Goal: Task Accomplishment & Management: Manage account settings

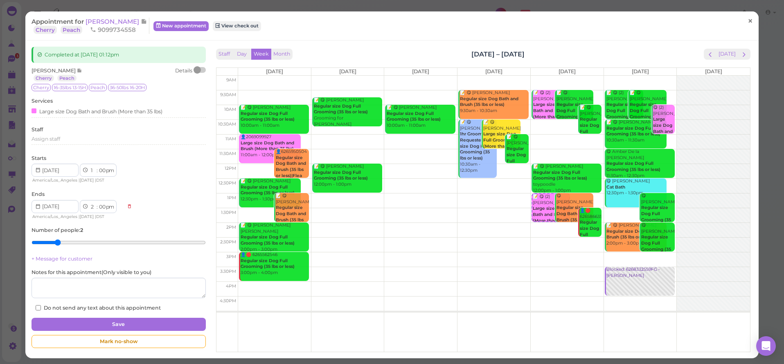
click at [743, 20] on link "×" at bounding box center [750, 21] width 15 height 19
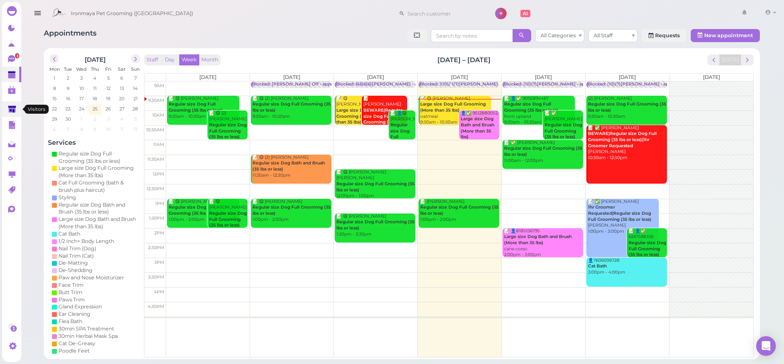
click at [7, 103] on link at bounding box center [11, 110] width 19 height 16
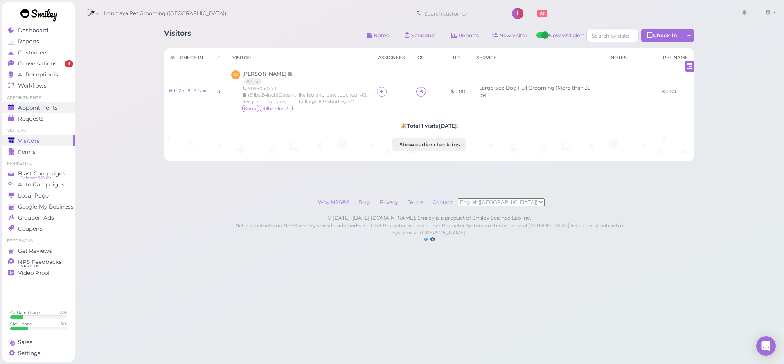
click at [37, 107] on span "Appointments" at bounding box center [38, 107] width 40 height 7
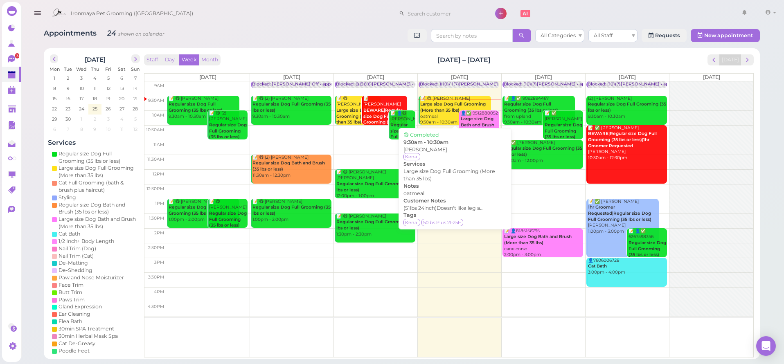
click at [450, 118] on div "📝 😋 Sereya [PERSON_NAME] Large size Dog Full Grooming (More than 35 lbs) oatmea…" at bounding box center [455, 111] width 71 height 30
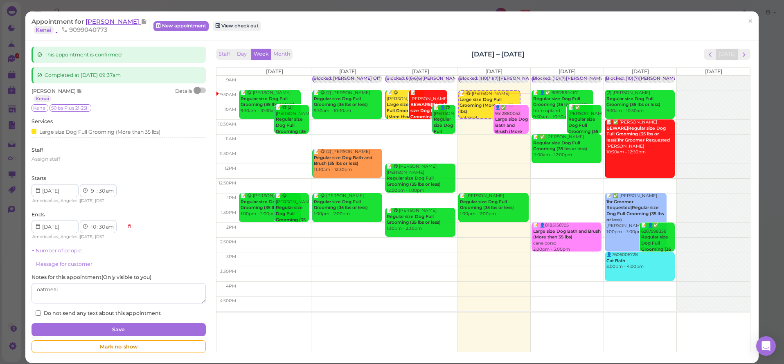
click at [133, 23] on span "[PERSON_NAME]" at bounding box center [113, 22] width 55 height 8
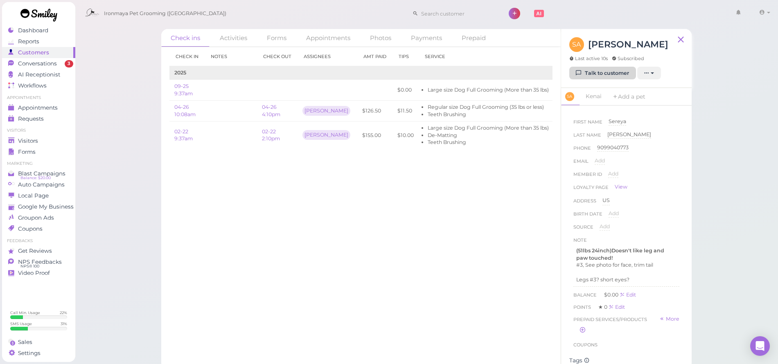
click at [614, 71] on link "Talk to customer" at bounding box center [603, 73] width 67 height 13
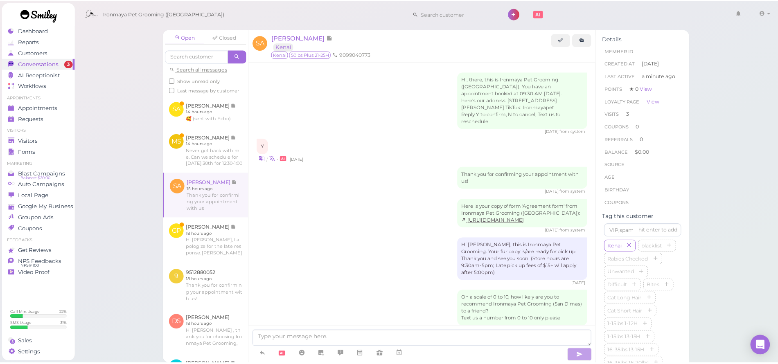
scroll to position [653, 0]
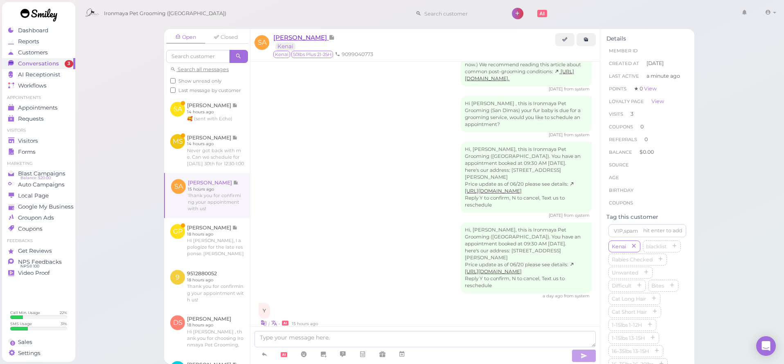
click at [290, 36] on span "[PERSON_NAME]" at bounding box center [300, 38] width 55 height 8
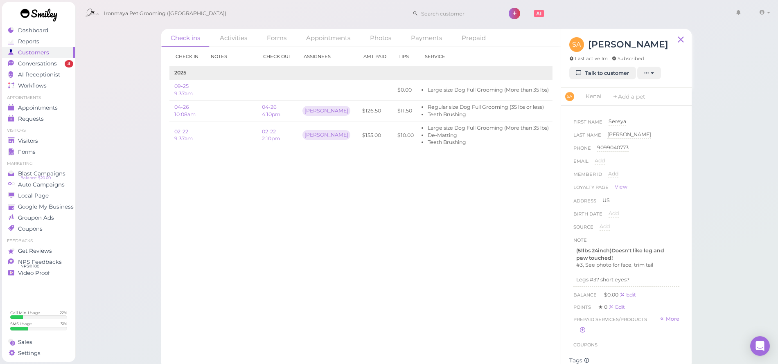
click at [270, 108] on link "04-26 4:10pm" at bounding box center [271, 111] width 18 height 14
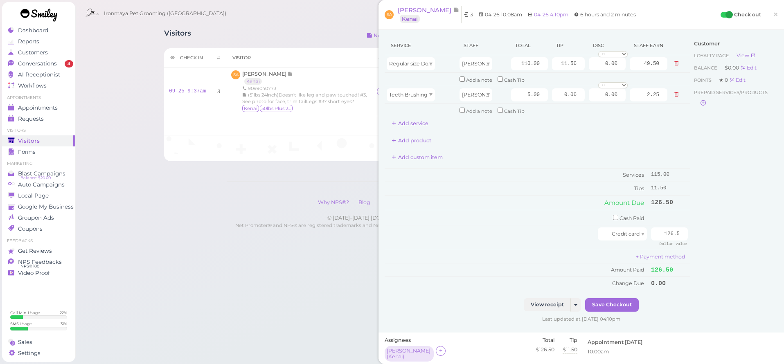
drag, startPoint x: 769, startPoint y: 18, endPoint x: 619, endPoint y: 35, distance: 151.3
click at [773, 18] on span "×" at bounding box center [775, 14] width 5 height 11
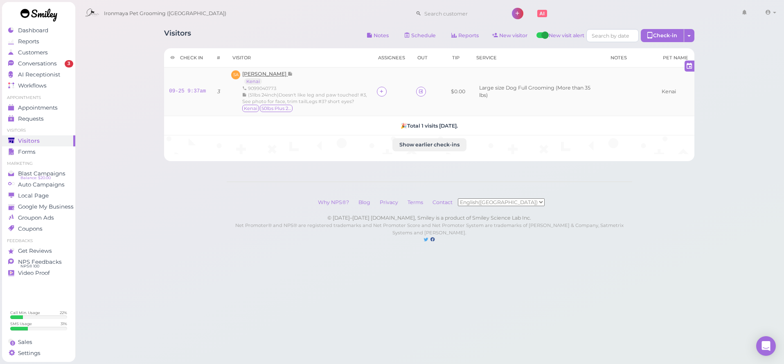
click at [274, 75] on span "[PERSON_NAME]" at bounding box center [264, 74] width 45 height 6
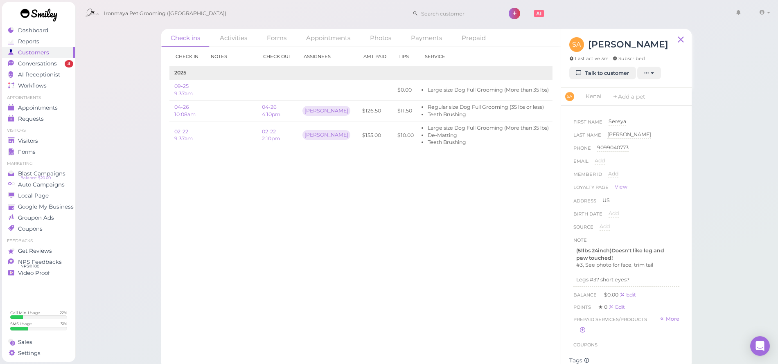
click at [643, 287] on div "First Name [GEOGRAPHIC_DATA] [GEOGRAPHIC_DATA] Last Name [PERSON_NAME] [PERSON_…" at bounding box center [627, 234] width 114 height 240
click at [642, 279] on p "Legs #3? short eyes?" at bounding box center [626, 279] width 100 height 7
click at [581, 338] on button "Done" at bounding box center [583, 341] width 18 height 9
click at [54, 63] on span "Conversations" at bounding box center [37, 63] width 39 height 7
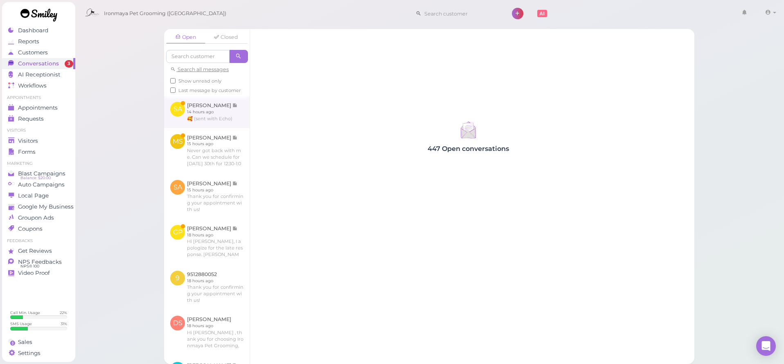
click at [215, 128] on link at bounding box center [207, 112] width 86 height 32
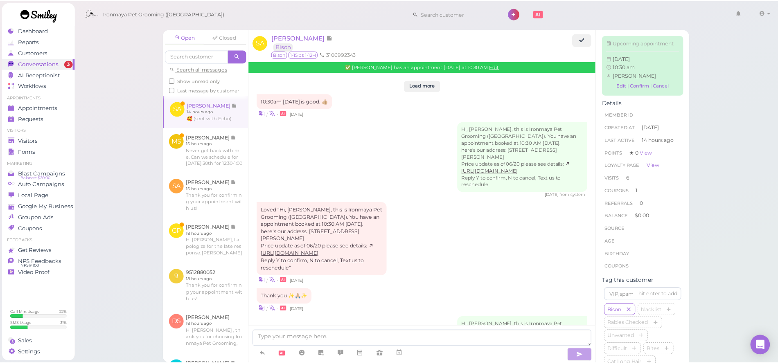
scroll to position [1094, 0]
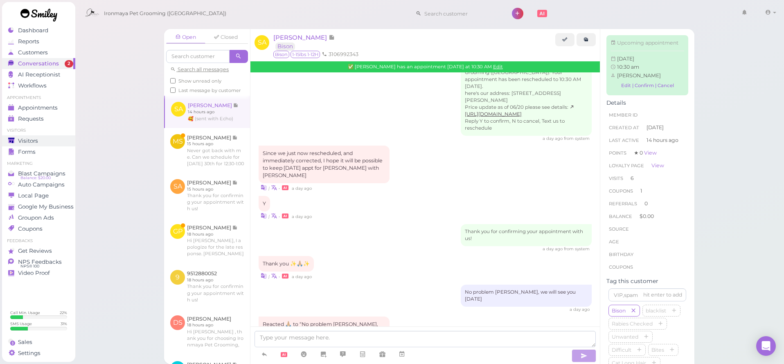
click at [41, 138] on div "Visitors" at bounding box center [37, 141] width 59 height 7
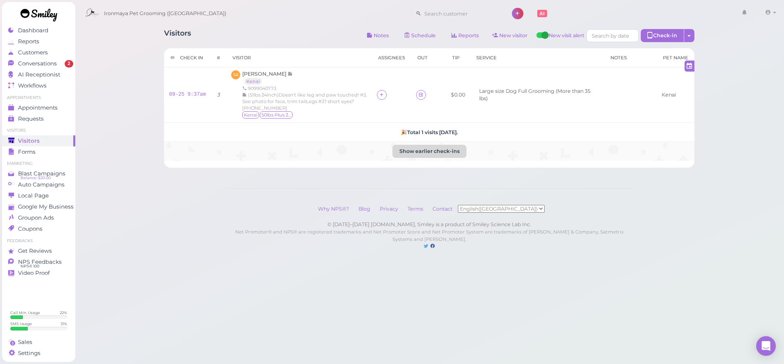
click at [444, 152] on button "Show earlier check-ins" at bounding box center [430, 151] width 74 height 13
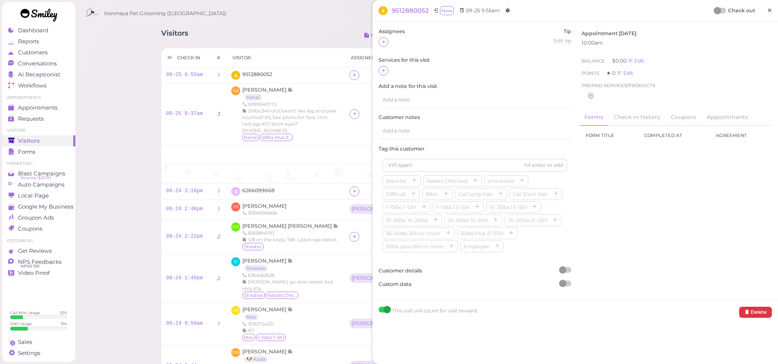
click at [768, 11] on link "×" at bounding box center [769, 10] width 15 height 19
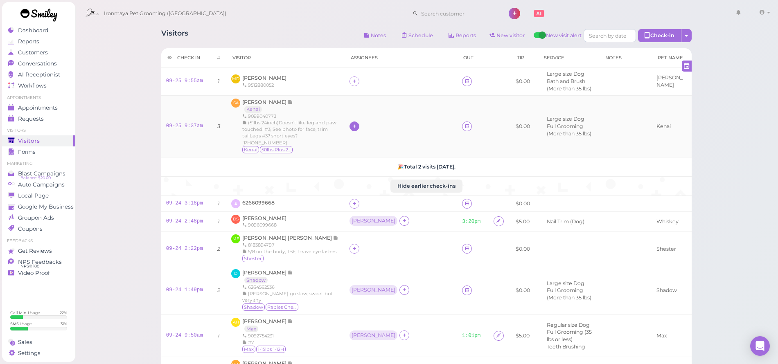
click at [350, 122] on div at bounding box center [355, 127] width 10 height 10
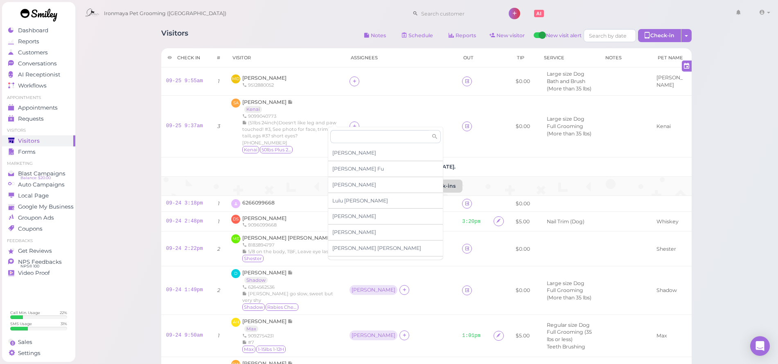
click at [455, 180] on button "Hide earlier check-ins" at bounding box center [427, 186] width 72 height 13
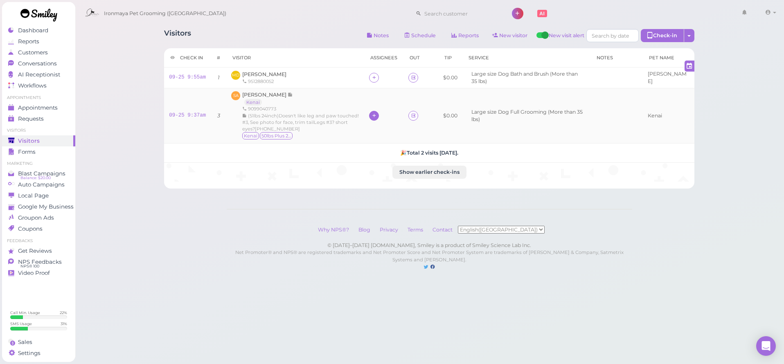
click at [377, 113] on icon at bounding box center [374, 116] width 5 height 6
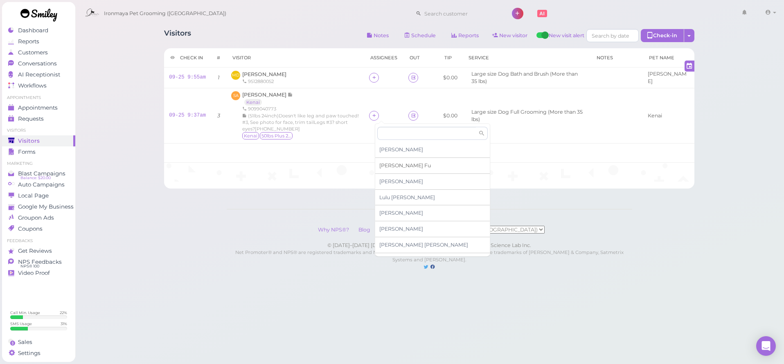
click at [392, 163] on span "[PERSON_NAME]" at bounding box center [406, 166] width 52 height 6
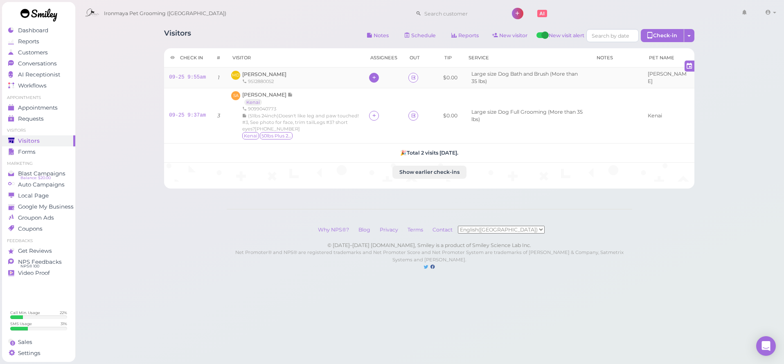
click at [377, 79] on icon at bounding box center [374, 78] width 5 height 6
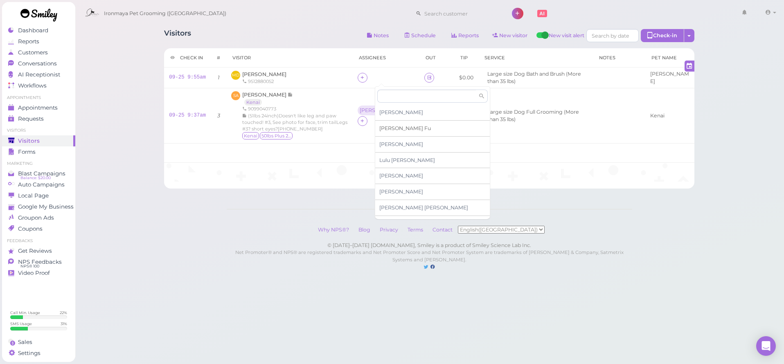
click at [385, 126] on span "[PERSON_NAME]" at bounding box center [406, 128] width 52 height 6
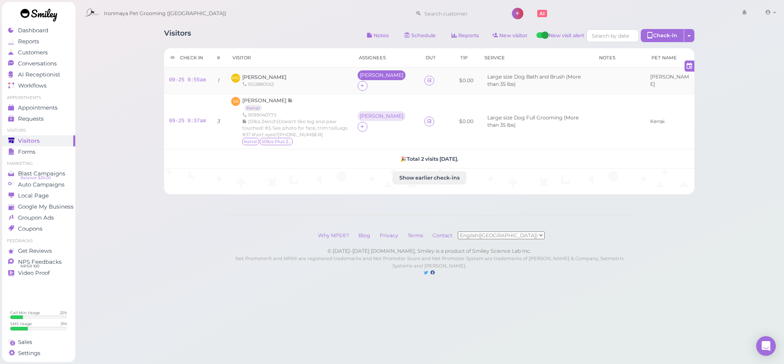
click at [382, 77] on div "[PERSON_NAME]" at bounding box center [382, 75] width 44 height 6
click at [391, 102] on span "Select services" at bounding box center [400, 103] width 38 height 9
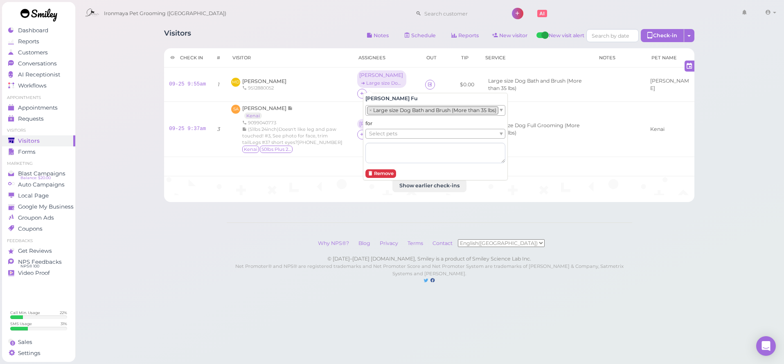
click at [398, 132] on span "Select pets" at bounding box center [383, 133] width 28 height 9
click at [328, 167] on h5 "🎉 Total 2 visits [DATE]." at bounding box center [429, 167] width 521 height 6
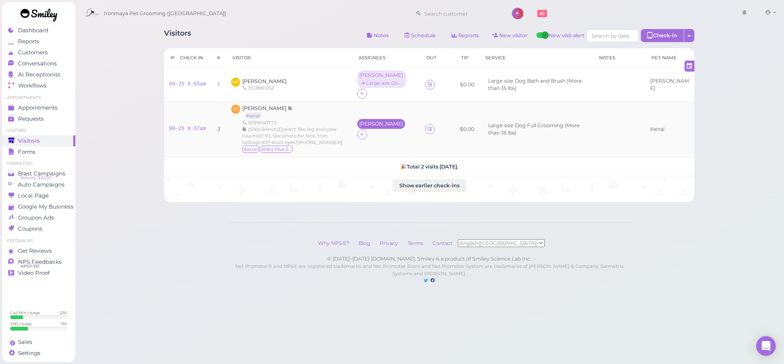
click at [371, 127] on div "[PERSON_NAME]" at bounding box center [381, 124] width 44 height 6
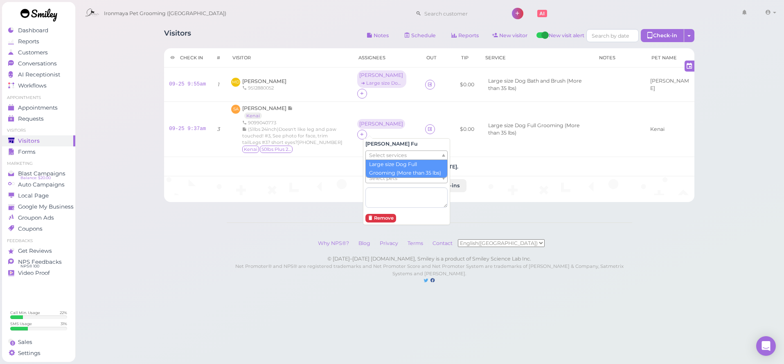
click at [376, 157] on span "Select services" at bounding box center [388, 155] width 38 height 9
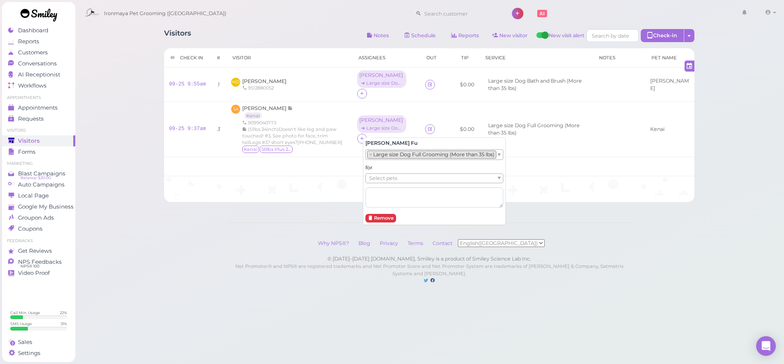
click at [383, 182] on div "Select pets" at bounding box center [435, 179] width 138 height 10
drag, startPoint x: 303, startPoint y: 231, endPoint x: 290, endPoint y: 206, distance: 27.8
click at [303, 231] on div "Why NPS®? Blog Privacy Terms Contact English([GEOGRAPHIC_DATA]) 简体中文 © [DATE]–[…" at bounding box center [430, 262] width 406 height 78
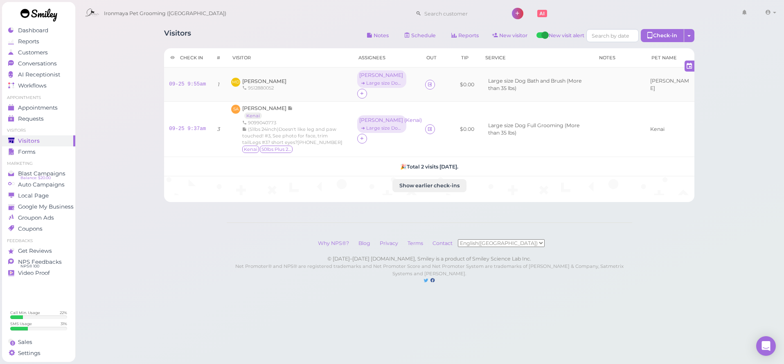
click at [269, 74] on td "MD [PERSON_NAME] 9512880052" at bounding box center [289, 85] width 126 height 34
click at [273, 79] on span "[PERSON_NAME]" at bounding box center [264, 81] width 44 height 6
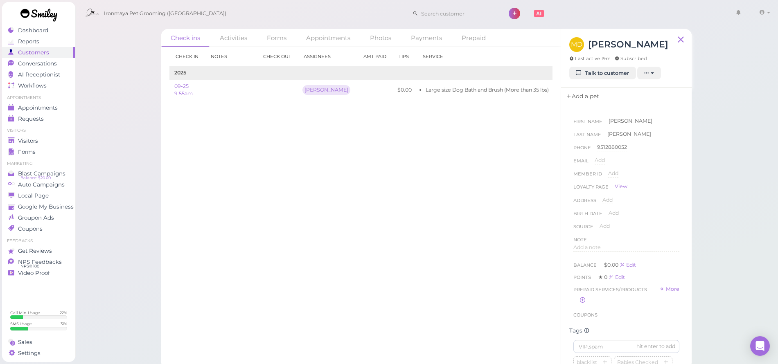
click at [576, 100] on link "Add a pet" at bounding box center [582, 96] width 43 height 17
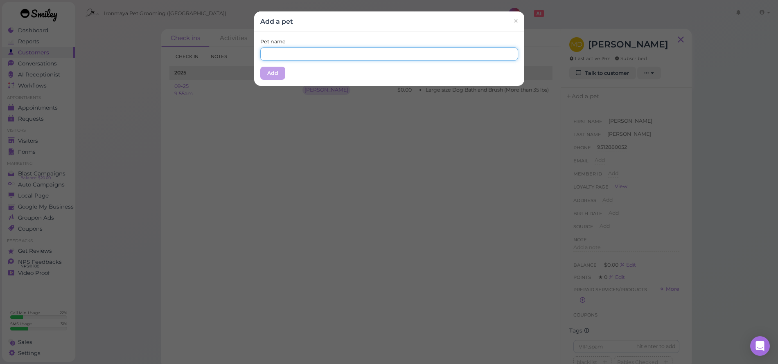
click at [306, 59] on input "text" at bounding box center [389, 53] width 258 height 13
type input "[PERSON_NAME]"
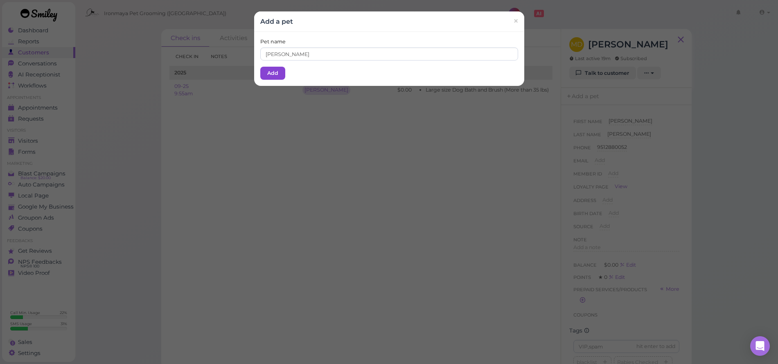
click at [267, 68] on button "Add" at bounding box center [272, 73] width 25 height 13
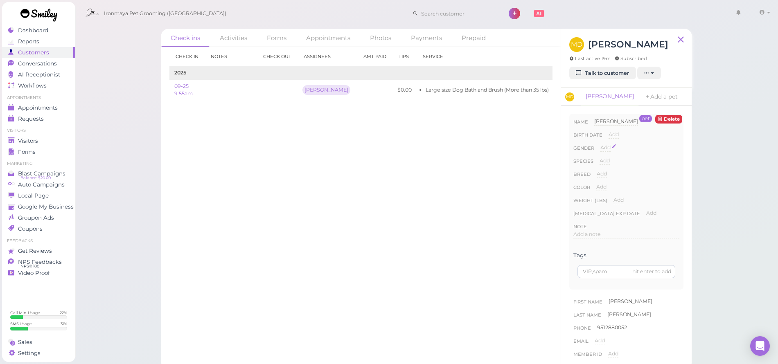
click at [607, 147] on span "Add" at bounding box center [606, 148] width 10 height 6
click at [608, 161] on button "Done" at bounding box center [610, 162] width 18 height 9
click at [608, 161] on span "Add" at bounding box center [605, 161] width 10 height 6
click at [604, 148] on div "[DEMOGRAPHIC_DATA]" at bounding box center [631, 148] width 61 height 8
select select "[DEMOGRAPHIC_DATA]"
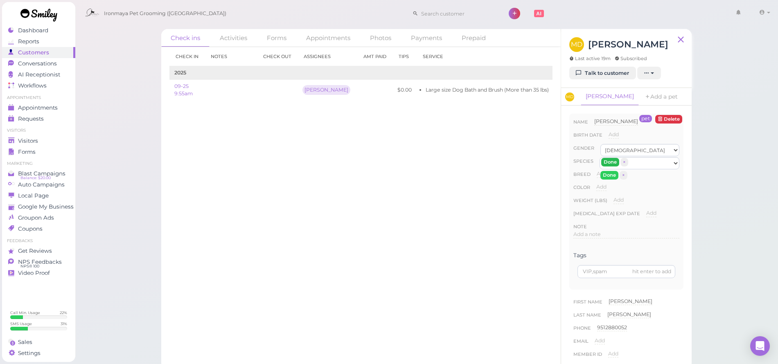
click at [609, 163] on button "Done" at bounding box center [610, 162] width 18 height 9
select select "Dog"
click at [608, 171] on button "Done" at bounding box center [610, 175] width 18 height 9
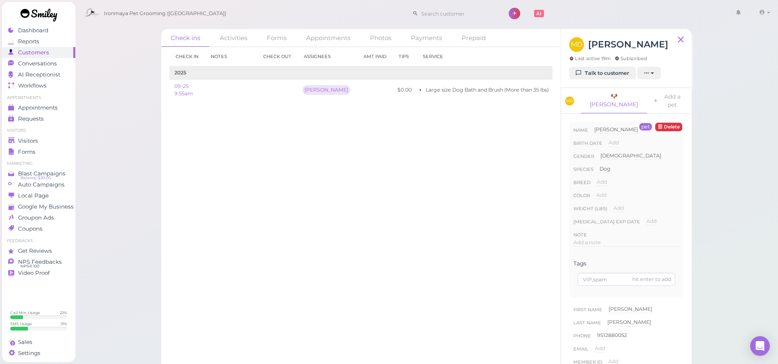
click at [606, 179] on div "Add" at bounding box center [602, 185] width 10 height 13
click at [603, 179] on span "Add" at bounding box center [602, 182] width 10 height 6
type input "hound"
click at [605, 193] on div "Add" at bounding box center [602, 198] width 10 height 13
click at [606, 192] on button "Done" at bounding box center [607, 196] width 18 height 9
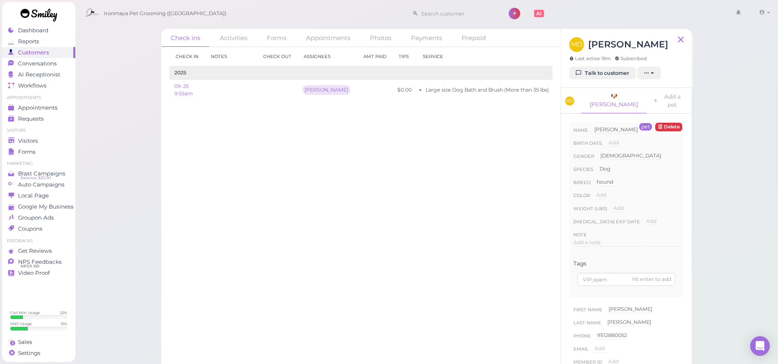
click at [615, 192] on div "Color Add" at bounding box center [627, 198] width 106 height 13
click at [604, 192] on span "Add" at bounding box center [602, 195] width 10 height 6
type input "red"
click at [606, 206] on button "Done" at bounding box center [606, 210] width 18 height 9
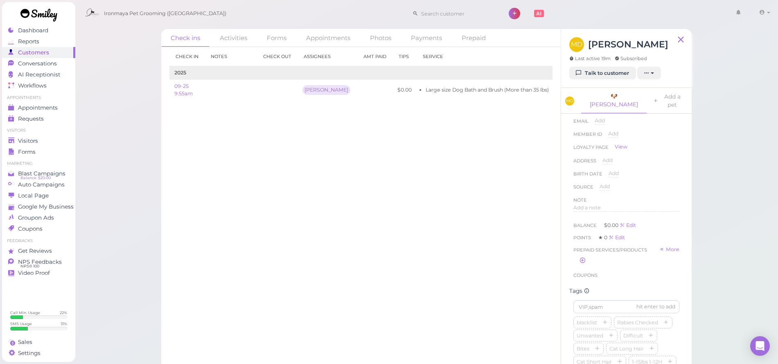
scroll to position [286, 0]
click at [585, 233] on div "pet [GEOGRAPHIC_DATA] Name [PERSON_NAME] [PERSON_NAME] Birth date Add Gender [D…" at bounding box center [626, 246] width 131 height 264
type input "[PERSON_NAME]"
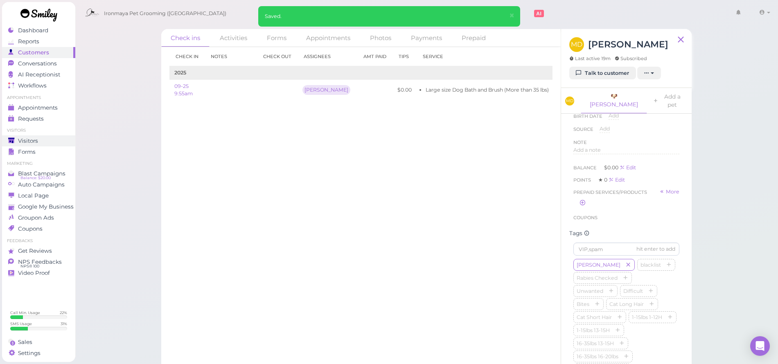
click at [37, 142] on span "Visitors" at bounding box center [28, 141] width 20 height 7
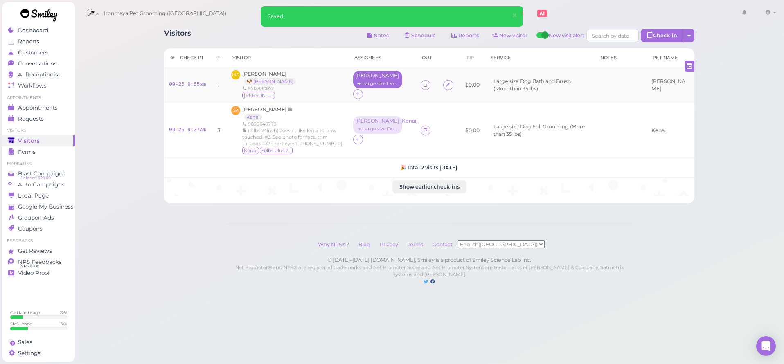
drag, startPoint x: 366, startPoint y: 77, endPoint x: 370, endPoint y: 86, distance: 9.0
click at [366, 77] on div "[PERSON_NAME]" at bounding box center [377, 76] width 45 height 6
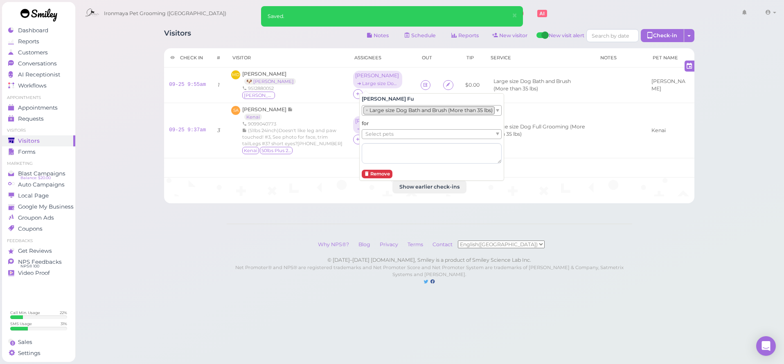
drag, startPoint x: 386, startPoint y: 130, endPoint x: 386, endPoint y: 136, distance: 5.7
click at [386, 130] on span "Select pets" at bounding box center [380, 134] width 28 height 9
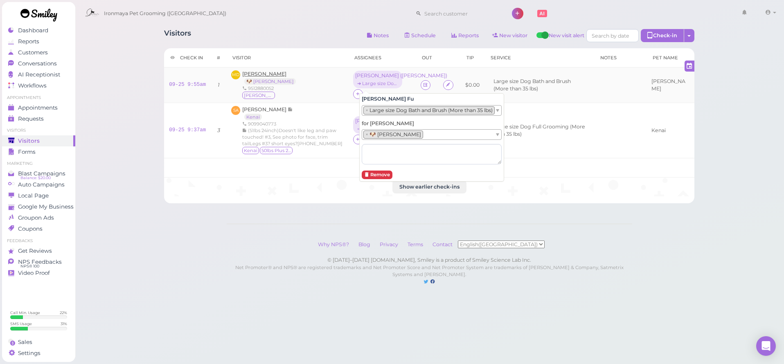
click at [267, 75] on span "[PERSON_NAME]" at bounding box center [264, 74] width 44 height 6
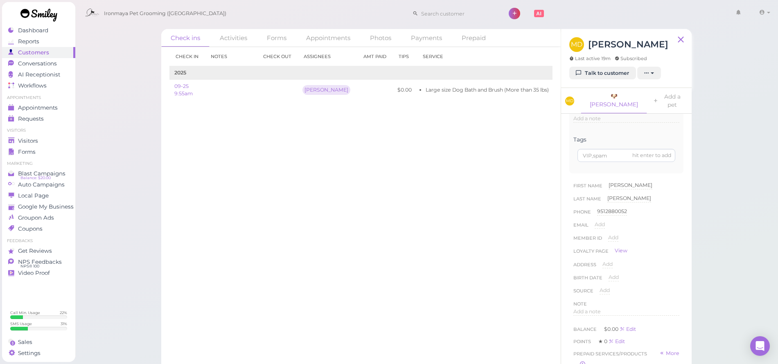
scroll to position [141, 0]
click at [588, 292] on span "Add a note" at bounding box center [587, 295] width 27 height 6
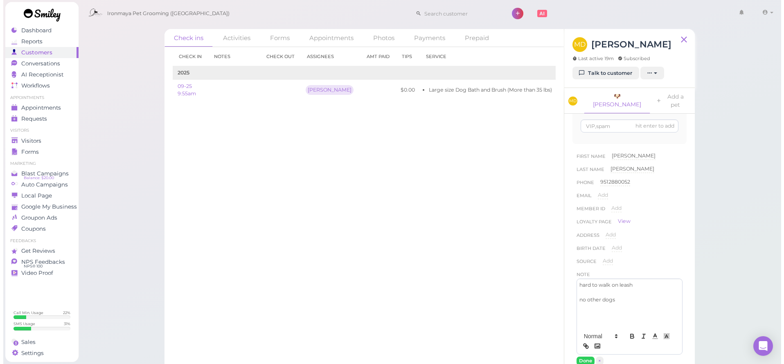
scroll to position [183, 0]
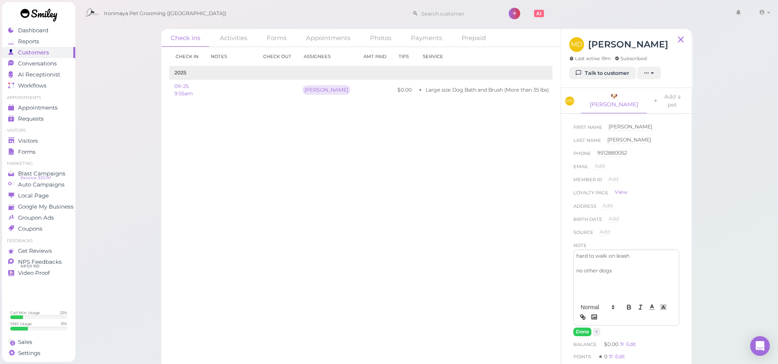
click at [584, 328] on div "First Name [PERSON_NAME] [PERSON_NAME] Last Name [PERSON_NAME] [PERSON_NAME] Ph…" at bounding box center [627, 261] width 114 height 284
click at [584, 328] on button "Done" at bounding box center [583, 332] width 18 height 9
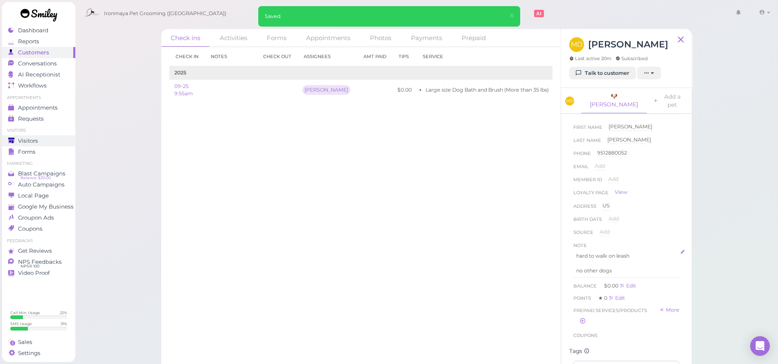
click at [22, 143] on span "Visitors" at bounding box center [28, 141] width 20 height 7
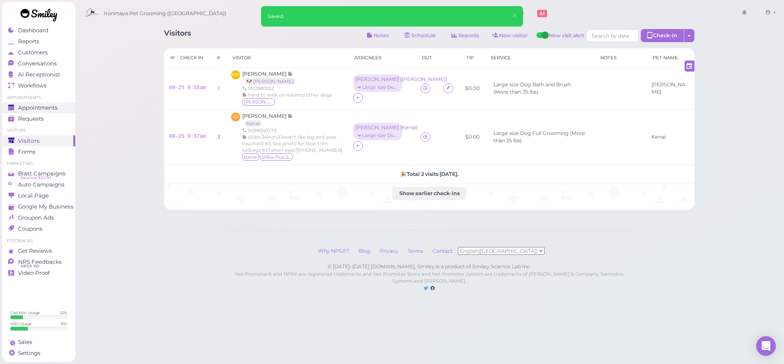
click at [23, 106] on span "Appointments" at bounding box center [38, 107] width 40 height 7
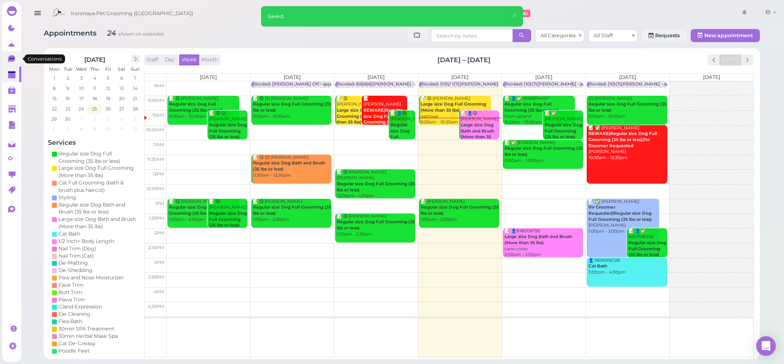
click at [11, 60] on icon at bounding box center [11, 58] width 7 height 7
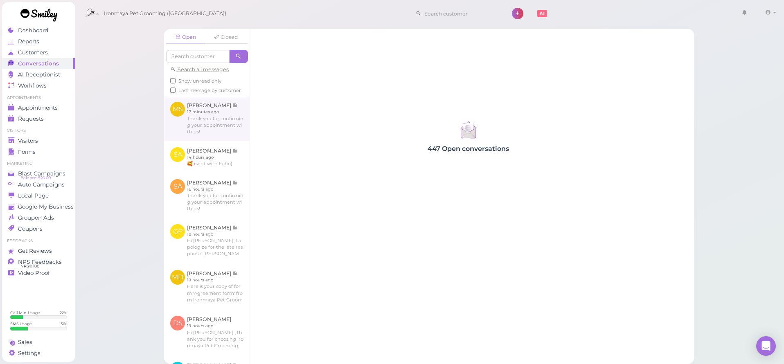
click at [180, 131] on link at bounding box center [207, 118] width 86 height 45
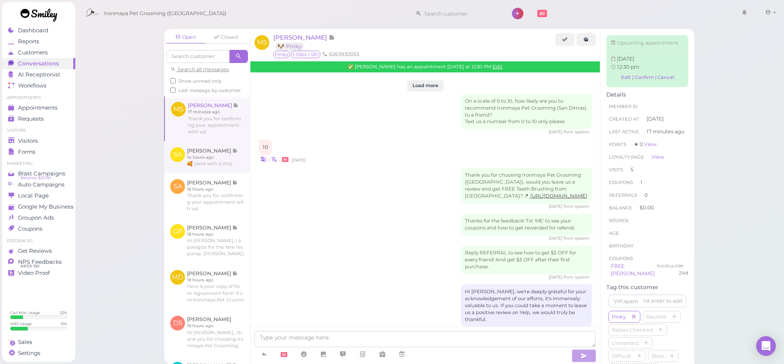
scroll to position [1073, 0]
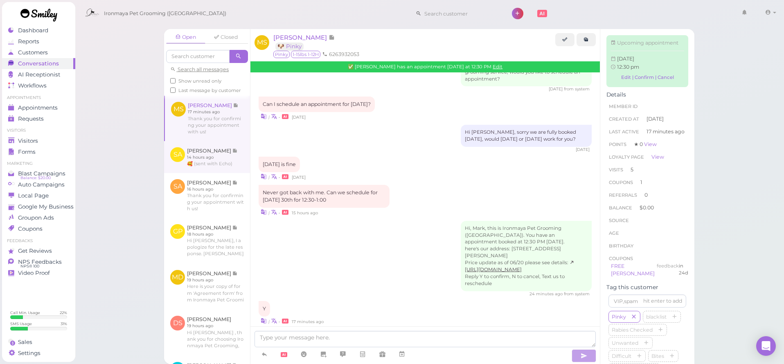
click at [195, 164] on link at bounding box center [207, 157] width 86 height 32
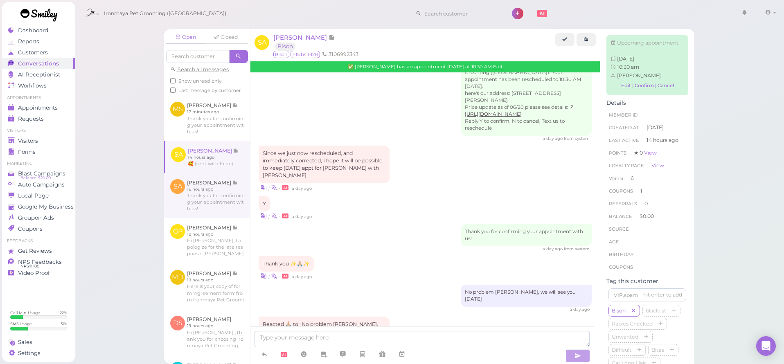
click at [193, 188] on link at bounding box center [207, 195] width 86 height 45
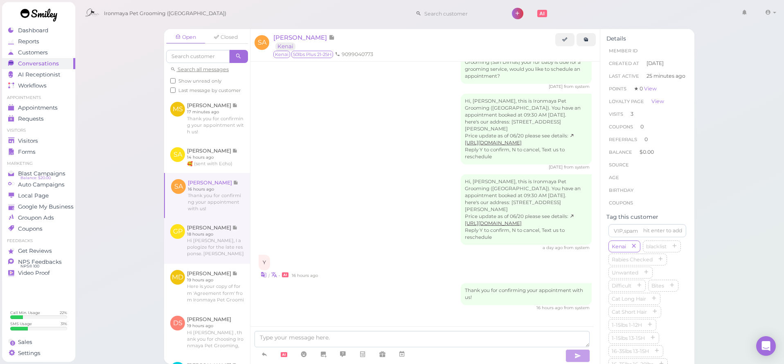
scroll to position [653, 0]
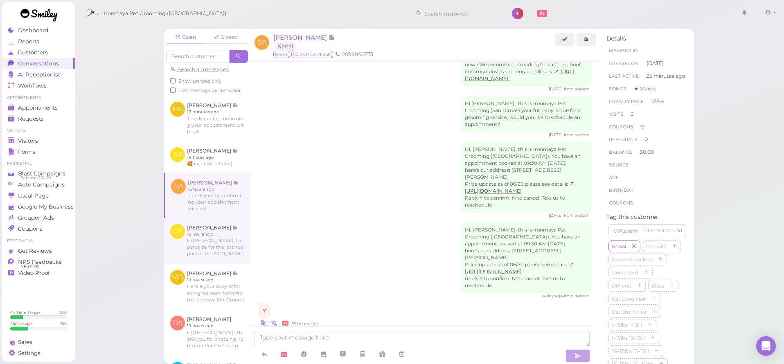
click at [199, 240] on link at bounding box center [207, 241] width 86 height 46
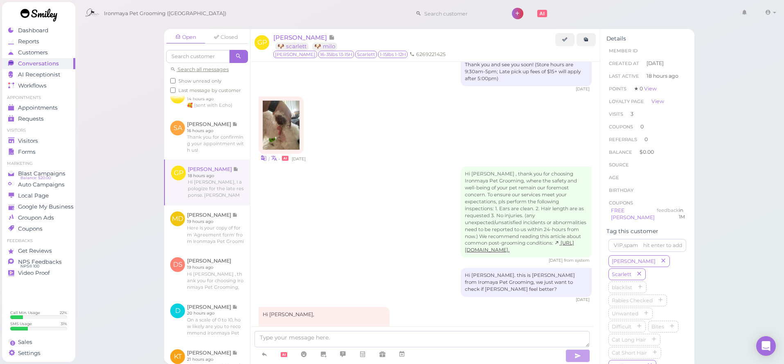
scroll to position [1182, 0]
click at [133, 243] on div "Open Closed Search all messages Show unread only Last message by customer [PERS…" at bounding box center [430, 182] width 710 height 364
click at [181, 241] on link at bounding box center [207, 229] width 86 height 46
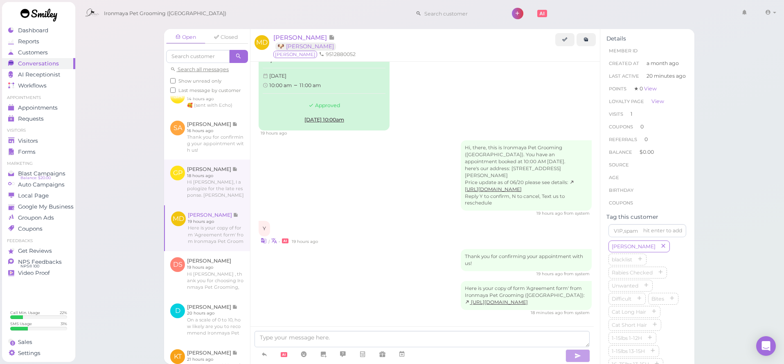
click at [202, 201] on link at bounding box center [207, 183] width 86 height 46
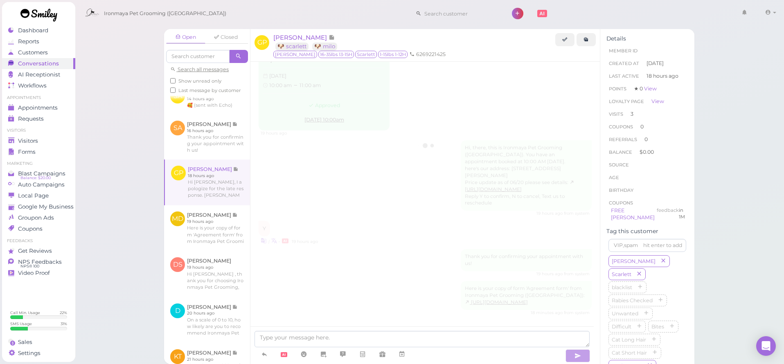
scroll to position [1182, 0]
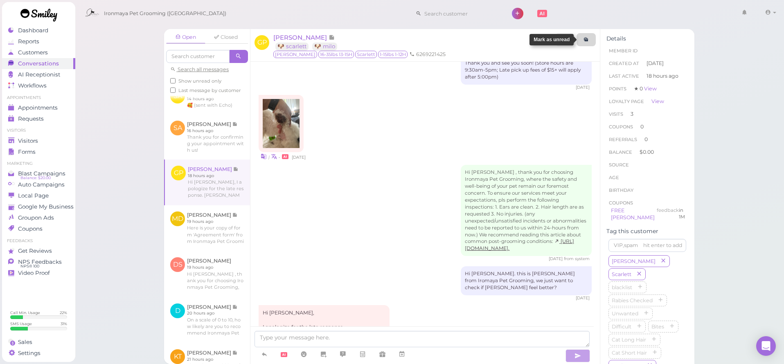
click at [582, 39] on link at bounding box center [586, 39] width 19 height 13
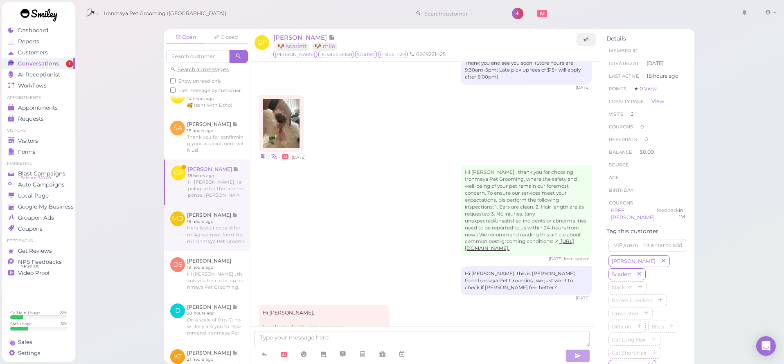
click at [219, 235] on link at bounding box center [207, 229] width 86 height 46
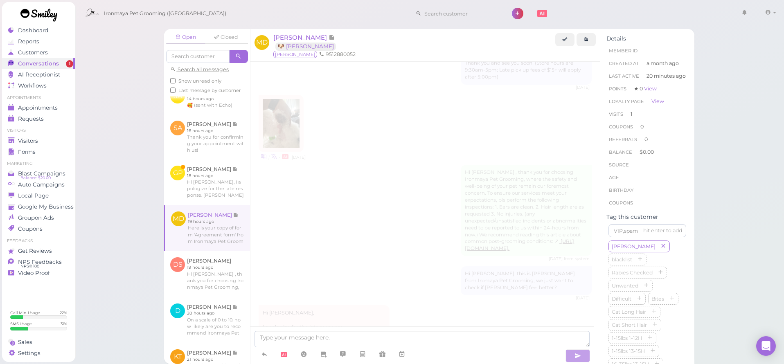
scroll to position [134, 0]
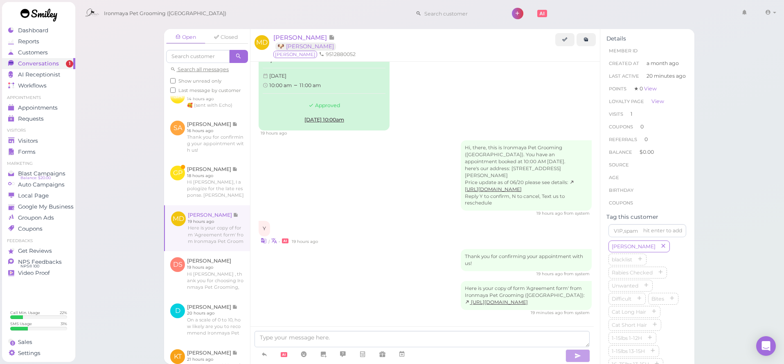
click at [188, 78] on span "Show unread only" at bounding box center [200, 81] width 43 height 6
click at [176, 78] on input "Show unread only" at bounding box center [172, 80] width 5 height 5
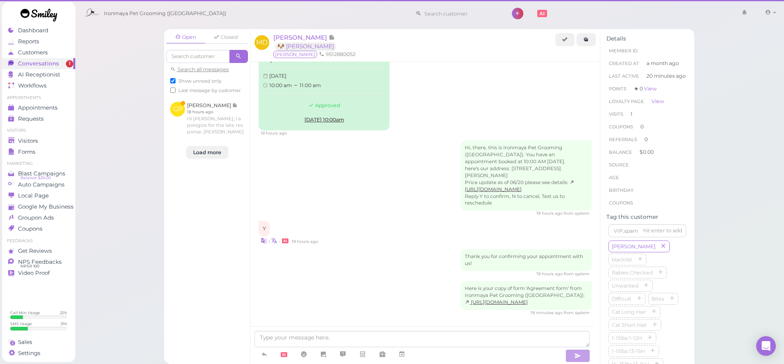
scroll to position [0, 0]
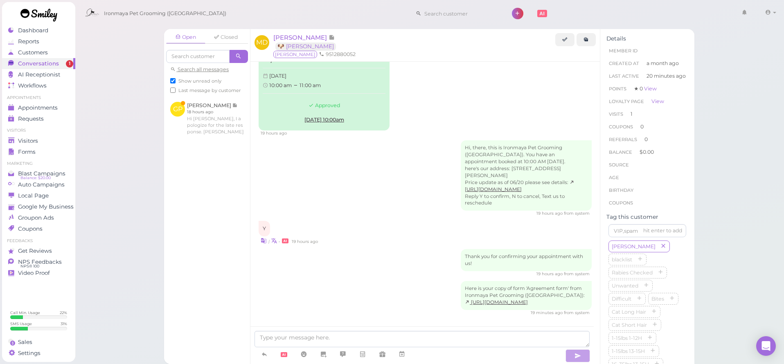
click at [203, 79] on span "Show unread only" at bounding box center [200, 81] width 43 height 6
click at [176, 79] on input "Show unread only" at bounding box center [172, 80] width 5 height 5
checkbox input "false"
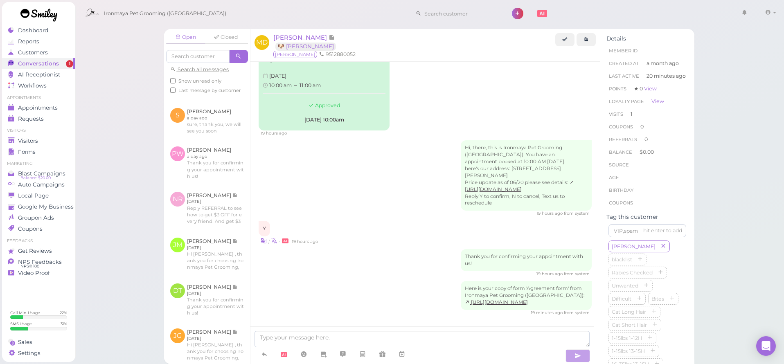
scroll to position [445, 0]
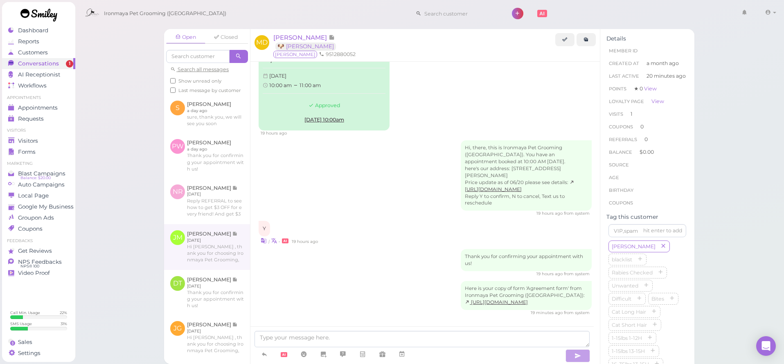
click at [213, 260] on link at bounding box center [207, 247] width 86 height 46
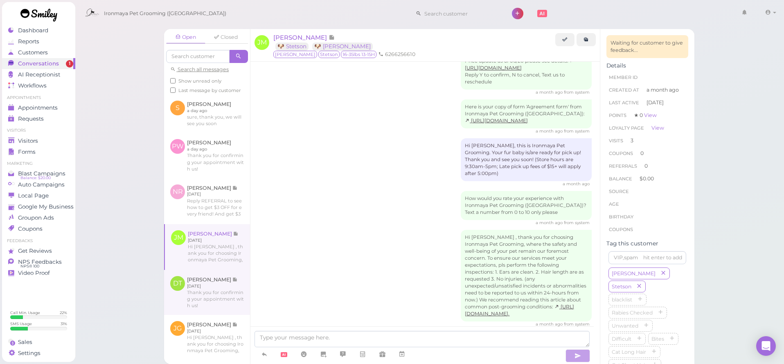
scroll to position [808, 0]
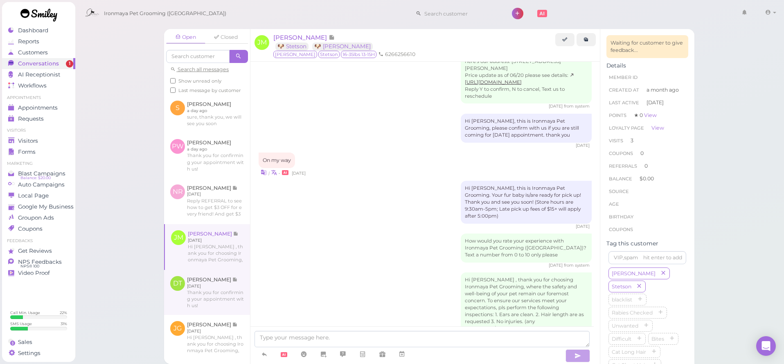
click at [203, 308] on link at bounding box center [207, 292] width 86 height 45
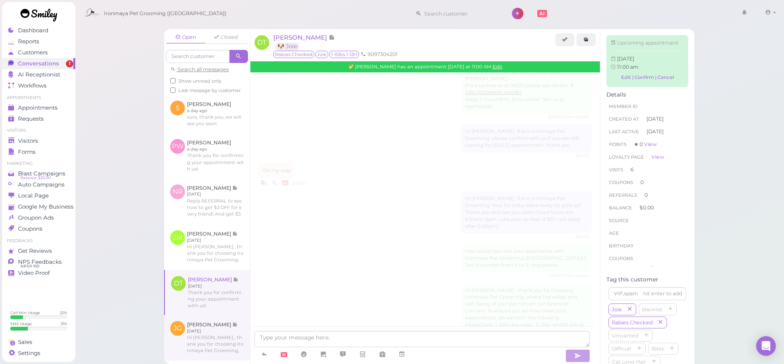
click at [202, 351] on link at bounding box center [207, 338] width 86 height 46
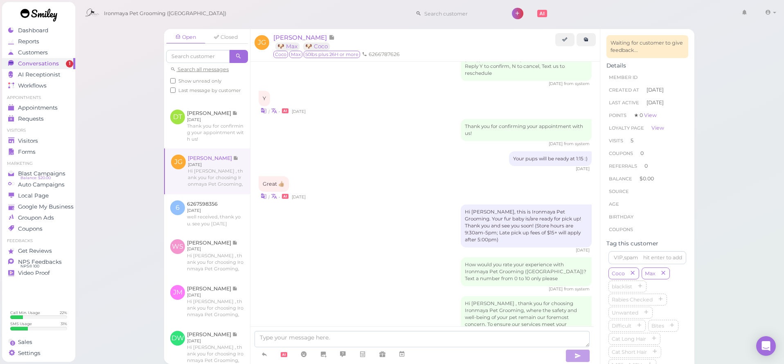
scroll to position [648, 0]
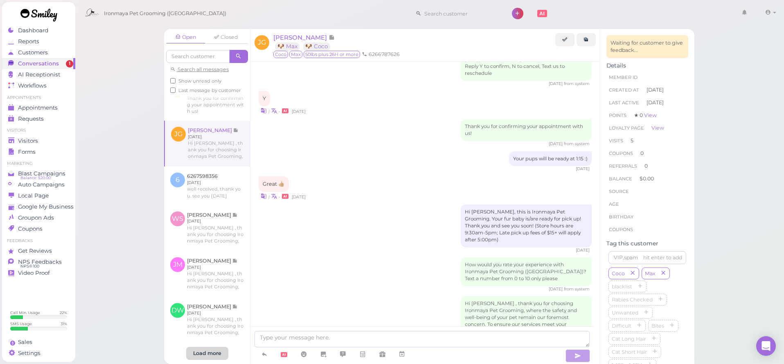
click at [212, 347] on div "Load more" at bounding box center [207, 353] width 42 height 13
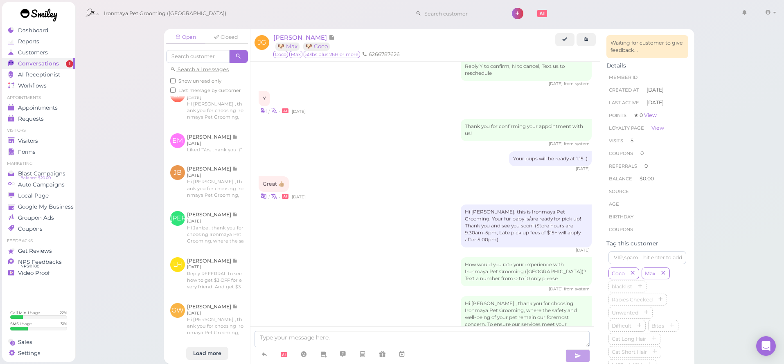
scroll to position [1555, 0]
click at [55, 146] on link "Visitors" at bounding box center [38, 141] width 73 height 11
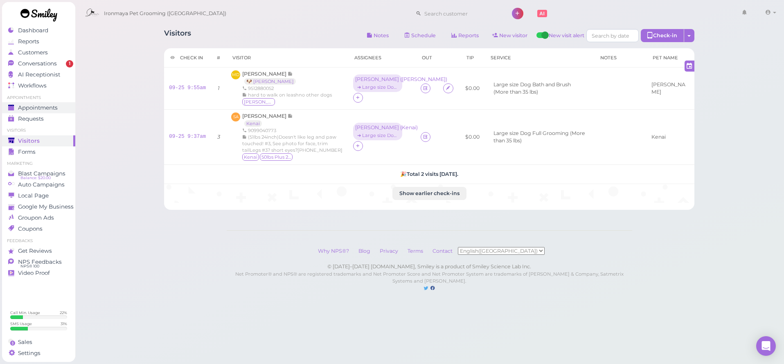
click at [47, 104] on link "Appointments" at bounding box center [38, 107] width 73 height 11
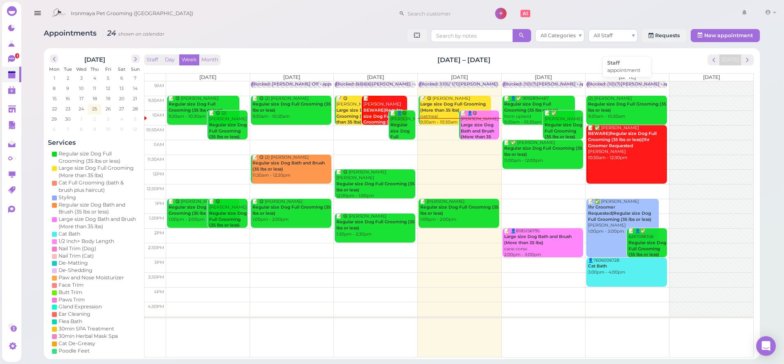
click at [632, 84] on div "Blocked: (10)(7)[PERSON_NAME] • appointment" at bounding box center [640, 84] width 104 height 6
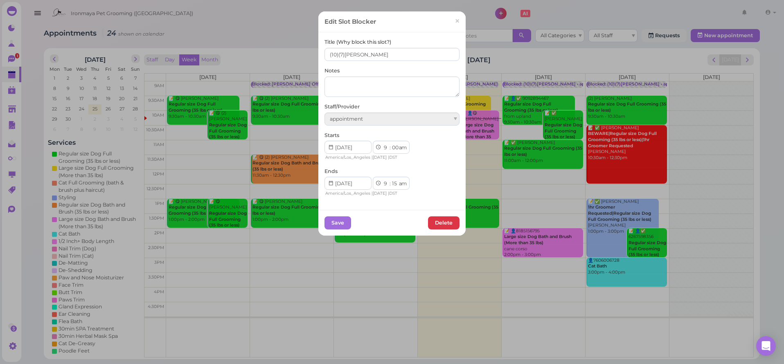
click at [320, 51] on div "Title (Why block this slot?) (10)(7)[PERSON_NAME] Notes Staff/Provider appointm…" at bounding box center [392, 120] width 147 height 177
click at [325, 53] on input "(10)(7)[PERSON_NAME]" at bounding box center [392, 54] width 135 height 13
type input "6(10) 5(7)[PERSON_NAME]"
click at [331, 226] on button "Save" at bounding box center [338, 223] width 27 height 13
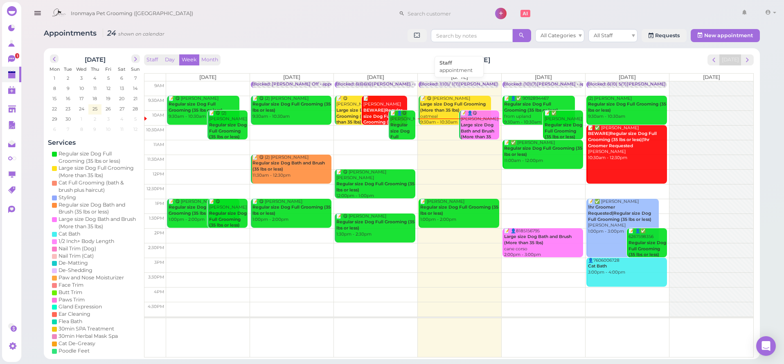
click at [466, 82] on div "Blocked: 1(10)/ 1(7)[PERSON_NAME] • appointment" at bounding box center [475, 84] width 110 height 6
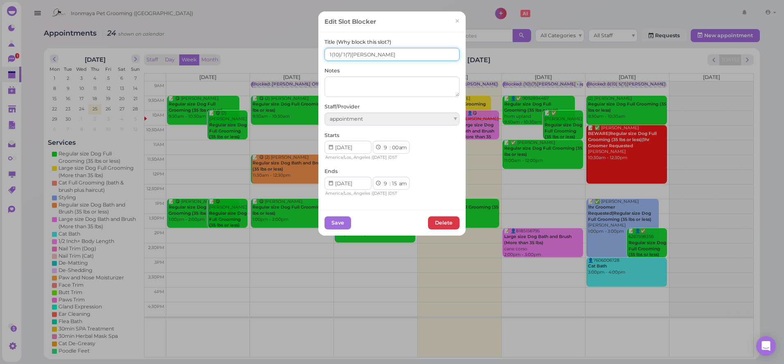
click at [345, 54] on input "1(10)/ 1(7)[PERSON_NAME]" at bounding box center [392, 54] width 135 height 13
click at [332, 54] on input "1(10)/ 1(2)[PERSON_NAME]" at bounding box center [392, 54] width 135 height 13
click at [333, 54] on input "1(10)/ 1(2)[PERSON_NAME]" at bounding box center [392, 54] width 135 height 13
click at [325, 54] on input "1(3)/ 1(2)[PERSON_NAME]" at bounding box center [392, 54] width 135 height 13
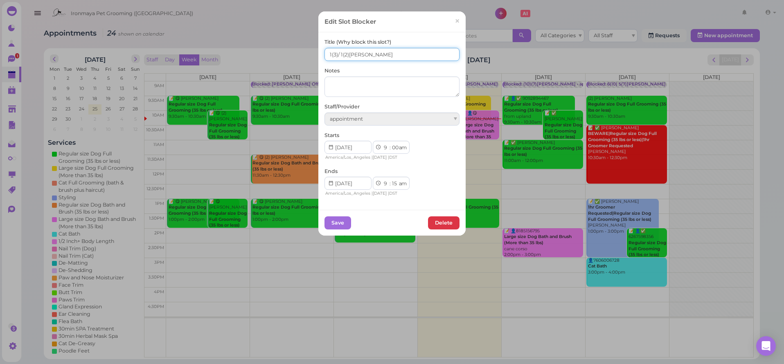
click at [325, 54] on input "1(3)/ 1(2)[PERSON_NAME]" at bounding box center [392, 54] width 135 height 13
click at [339, 54] on input "3(3)/ 1(2)[PERSON_NAME]" at bounding box center [392, 54] width 135 height 13
type input "3(3)/ 2(2)[PERSON_NAME]"
click at [338, 222] on button "Save" at bounding box center [338, 223] width 27 height 13
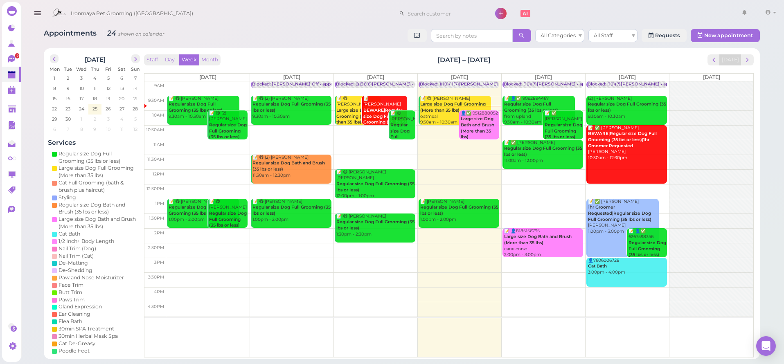
click at [115, 1] on div "Ironmaya Pet Grooming ([GEOGRAPHIC_DATA]) 1 Account" at bounding box center [403, 11] width 765 height 23
click at [19, 55] on link "2" at bounding box center [11, 59] width 19 height 16
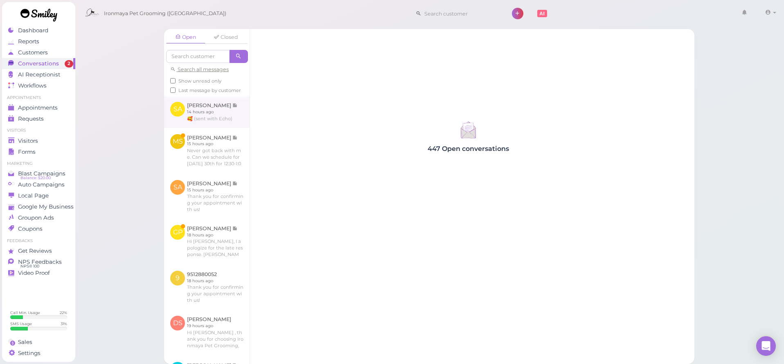
click at [208, 126] on link at bounding box center [207, 112] width 86 height 32
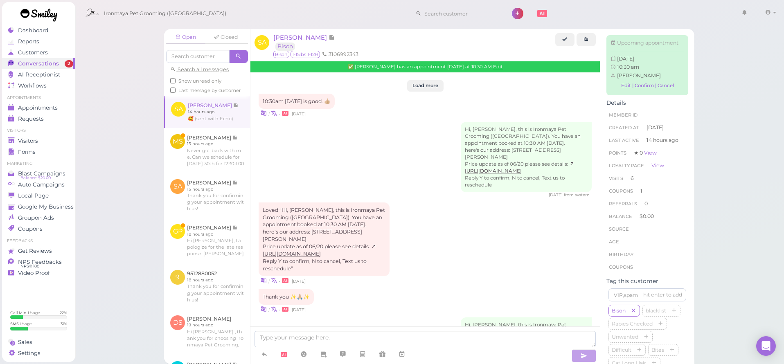
scroll to position [1094, 0]
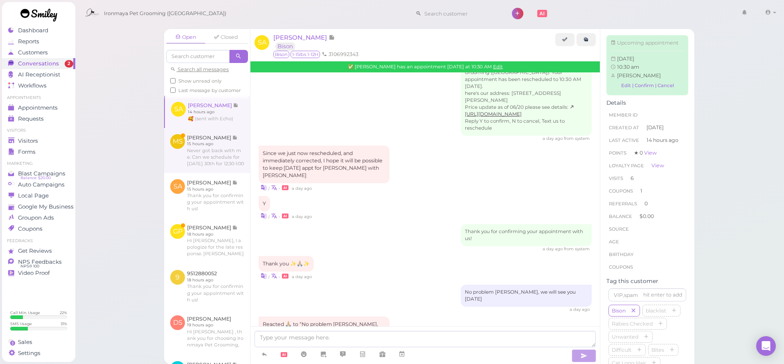
click at [220, 165] on link at bounding box center [207, 150] width 86 height 45
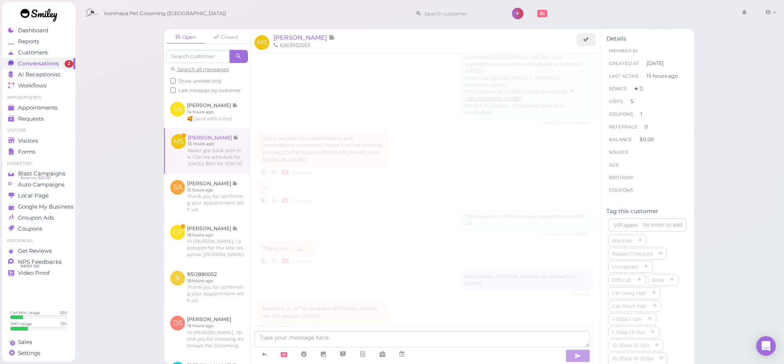
scroll to position [1030, 0]
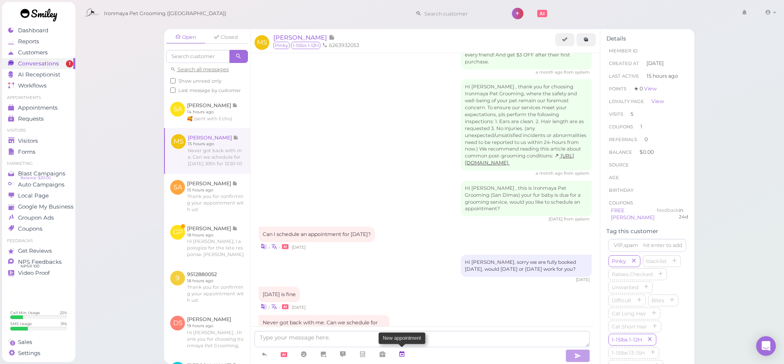
click at [407, 354] on link at bounding box center [402, 355] width 20 height 14
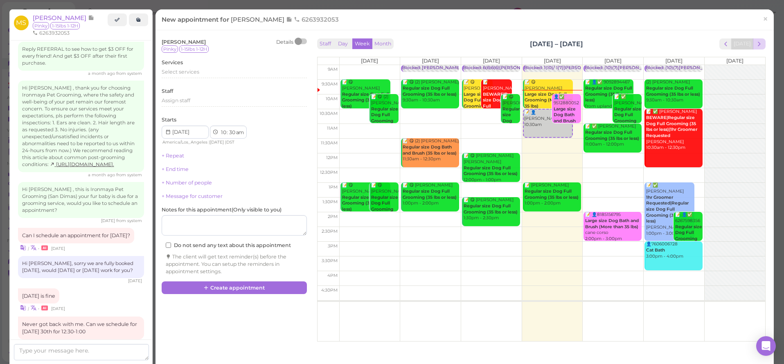
click at [756, 43] on span "next" at bounding box center [760, 44] width 8 height 8
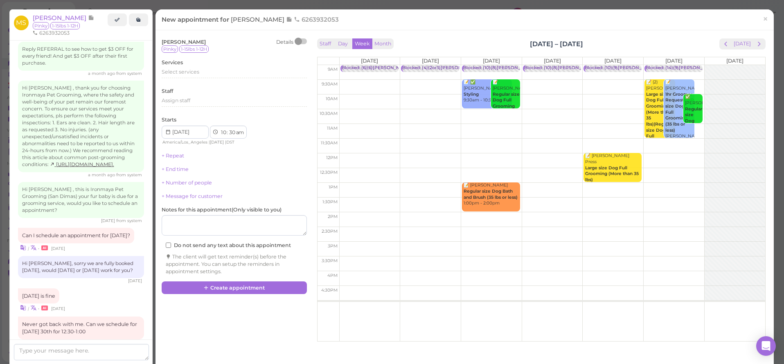
click at [426, 170] on td at bounding box center [552, 175] width 426 height 15
type input "2025-09-30"
select select "12"
select select "pm"
click at [433, 181] on link "📝 👤Mark Soto 12:30pm" at bounding box center [430, 182] width 58 height 29
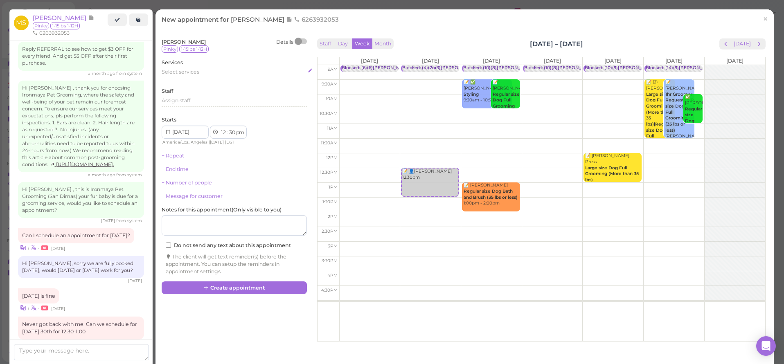
click at [192, 75] on div "Select services" at bounding box center [234, 73] width 145 height 10
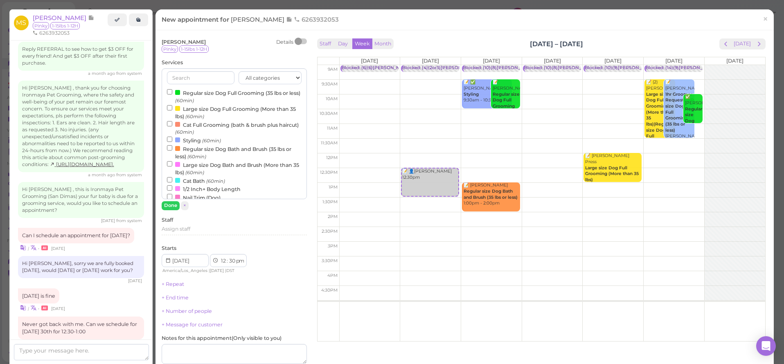
click at [200, 93] on label "Regular size Dog Full Grooming (35 lbs or less) (60min)" at bounding box center [234, 96] width 135 height 16
click at [172, 93] on input "Regular size Dog Full Grooming (35 lbs or less) (60min)" at bounding box center [169, 91] width 5 height 5
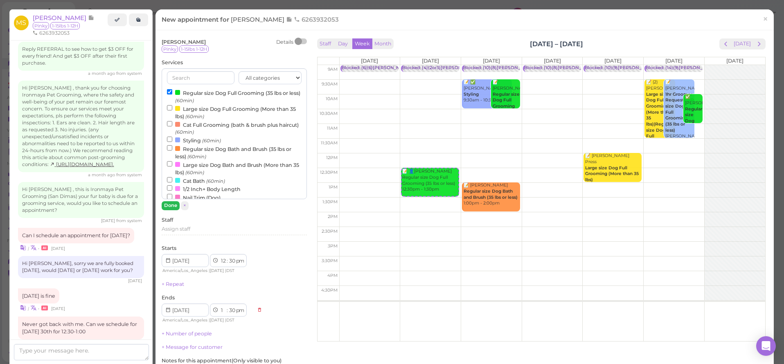
click at [170, 206] on button "Done" at bounding box center [171, 205] width 18 height 9
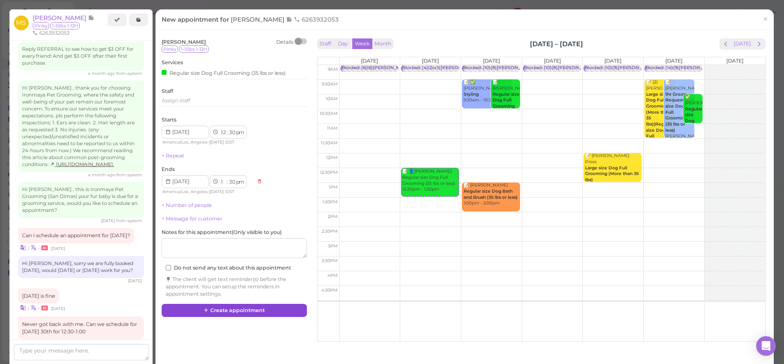
click at [244, 304] on button "Create appointment" at bounding box center [234, 310] width 145 height 13
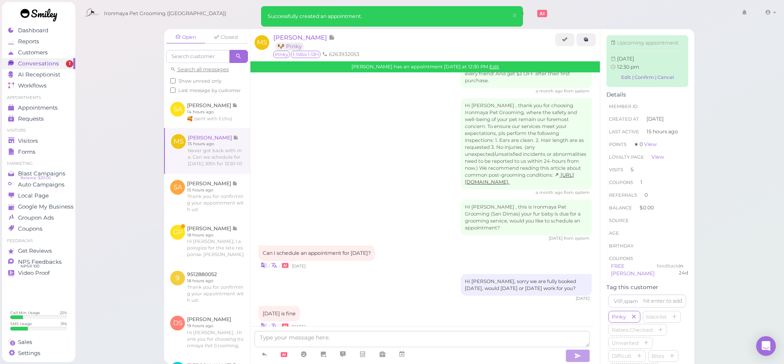
scroll to position [1111, 0]
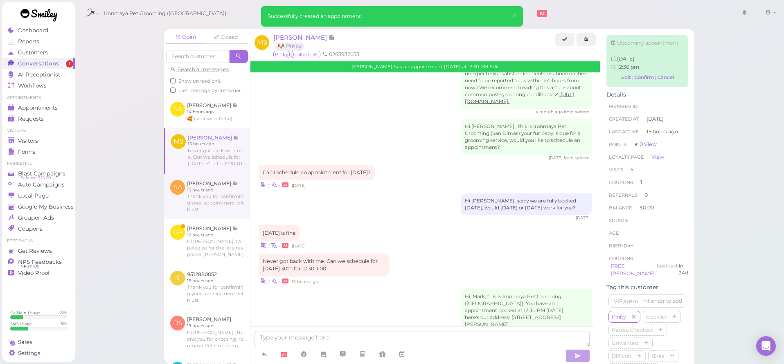
click at [220, 194] on link at bounding box center [207, 196] width 86 height 45
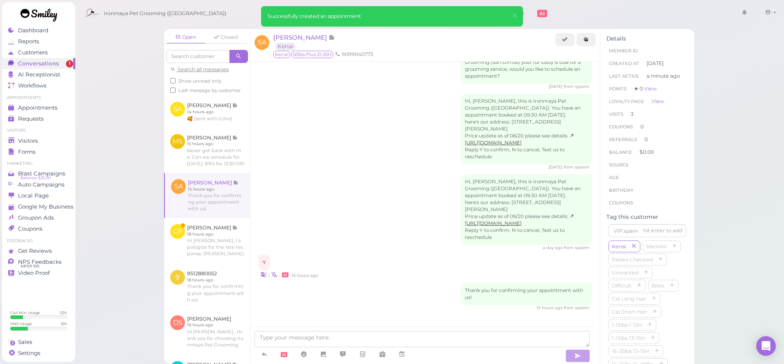
scroll to position [653, 0]
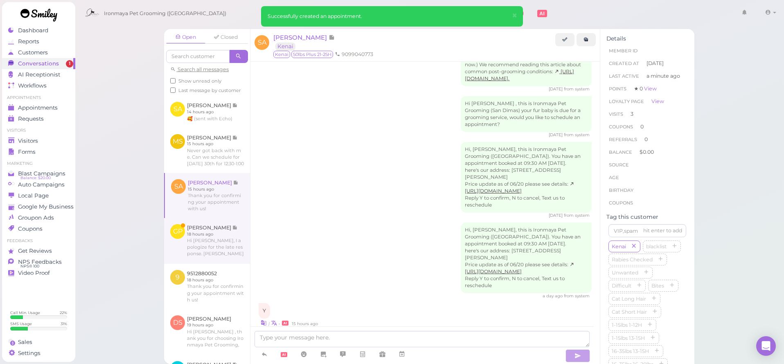
click at [226, 236] on link at bounding box center [207, 241] width 86 height 46
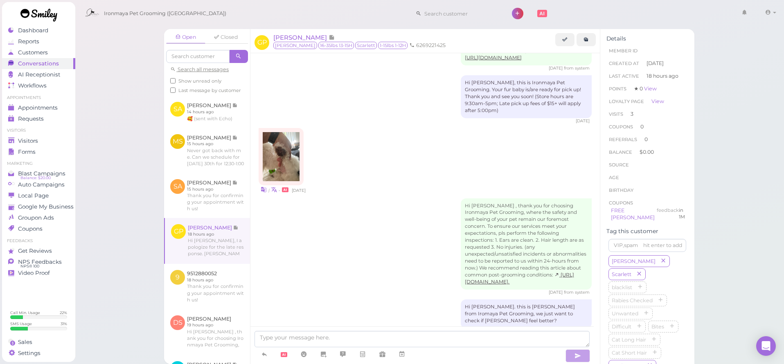
scroll to position [1182, 0]
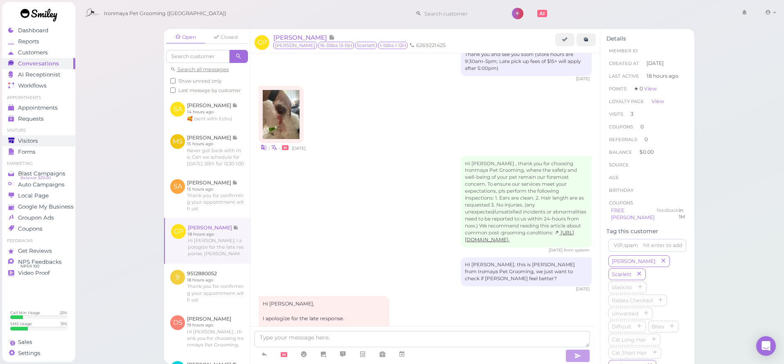
click at [41, 138] on div "Visitors" at bounding box center [37, 141] width 59 height 7
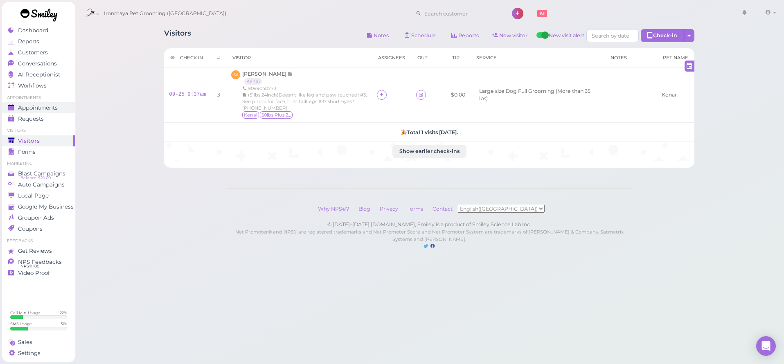
click at [52, 107] on span "Appointments" at bounding box center [38, 107] width 40 height 7
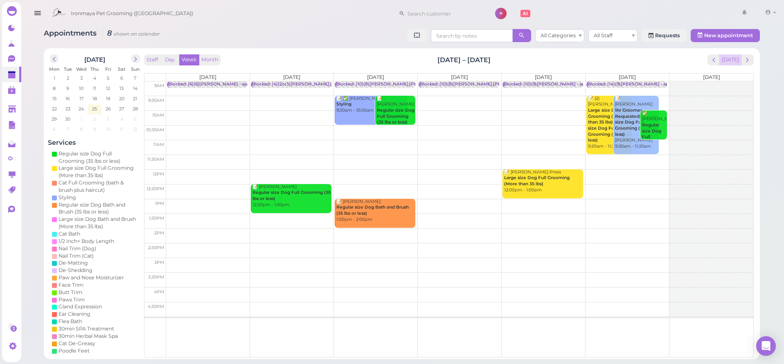
click at [728, 64] on button "[DATE]" at bounding box center [731, 59] width 22 height 11
